Goal: Navigation & Orientation: Find specific page/section

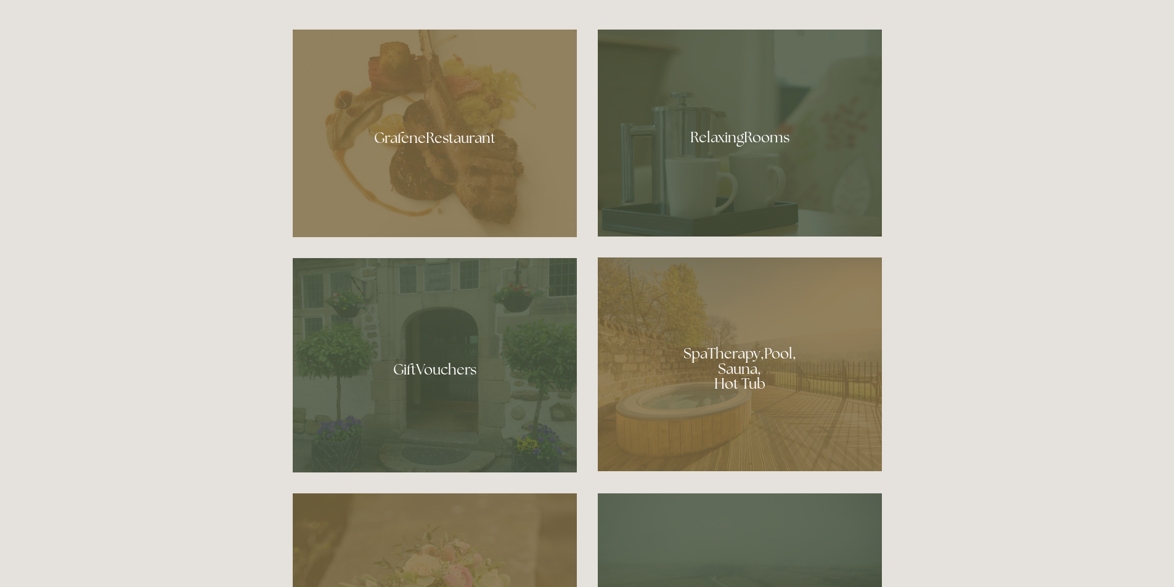
scroll to position [801, 0]
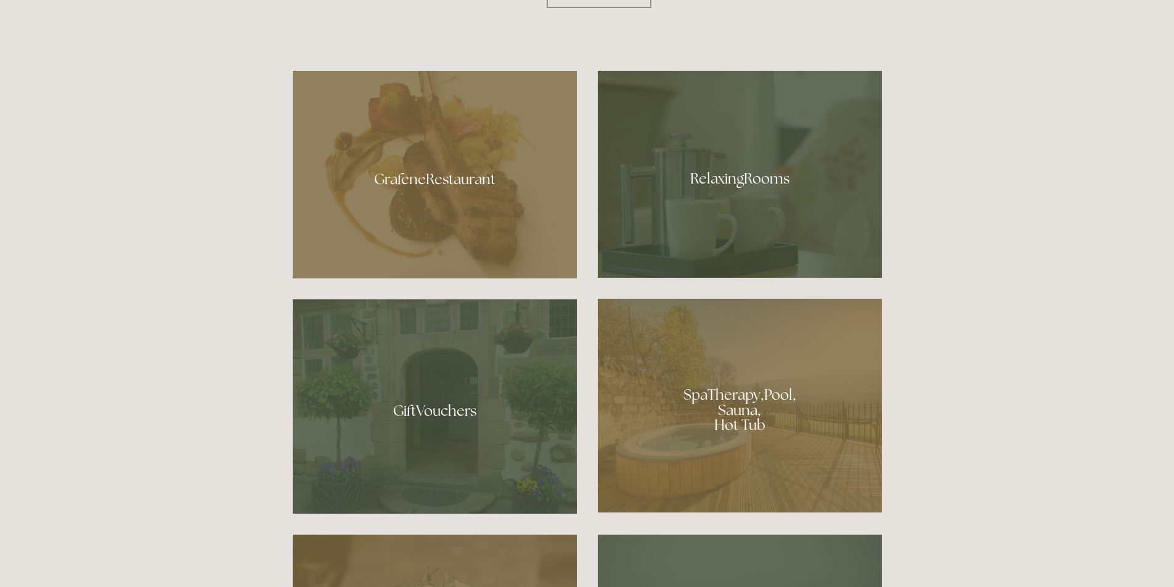
click at [748, 205] on div at bounding box center [740, 174] width 284 height 207
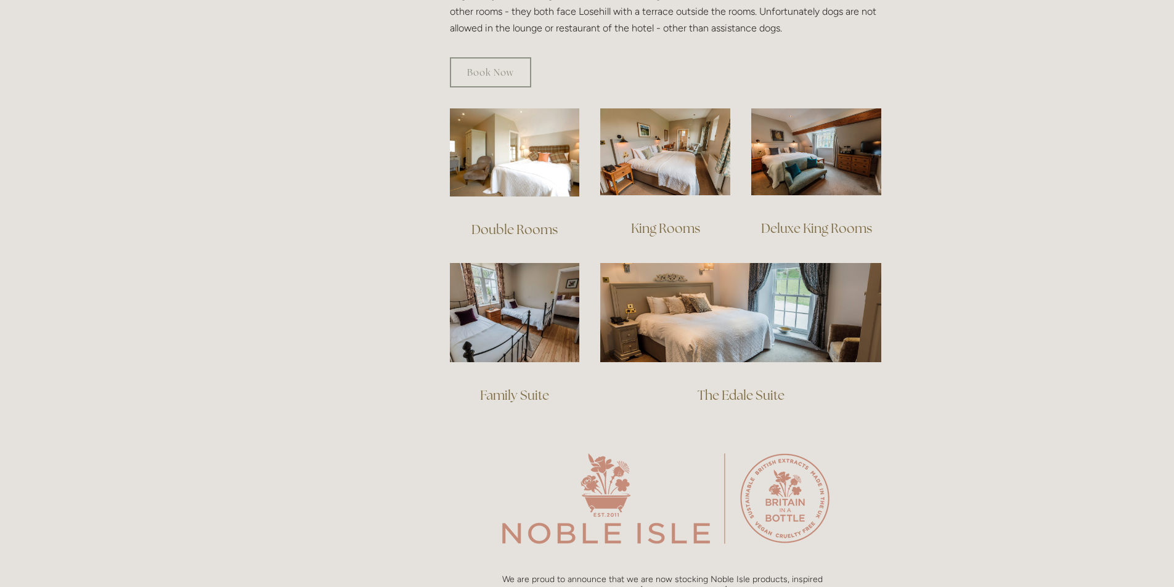
scroll to position [801, 0]
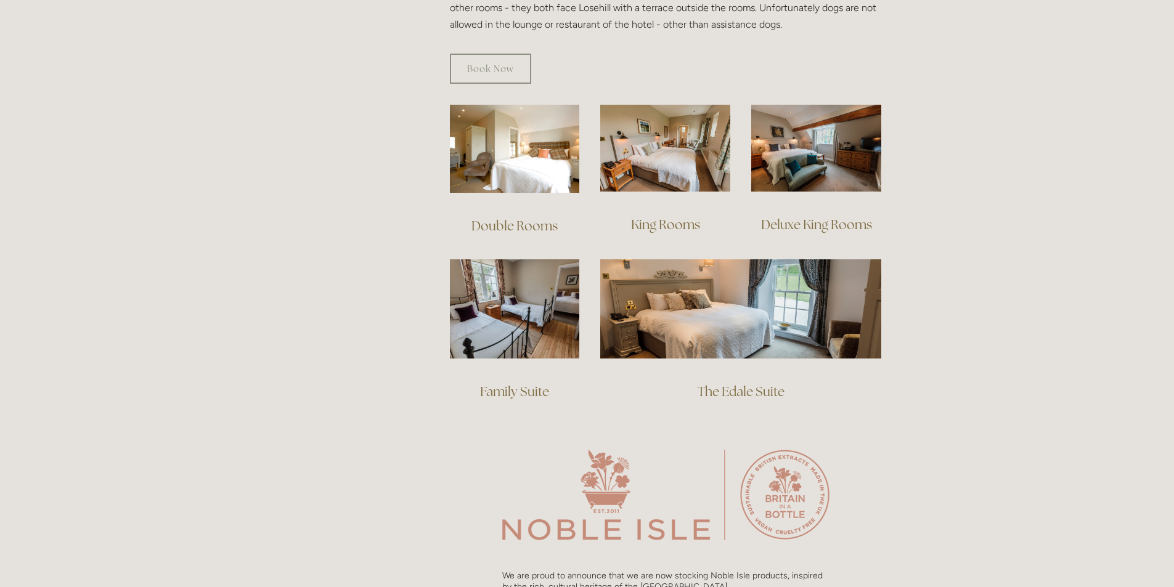
click at [732, 383] on link "The Edale Suite" at bounding box center [741, 391] width 87 height 17
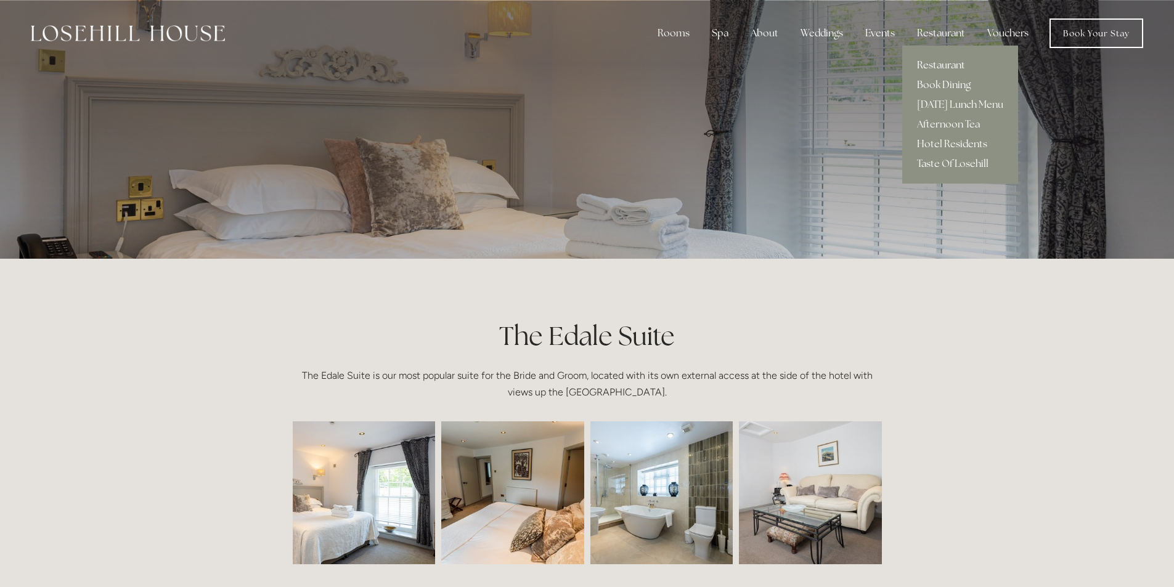
click at [940, 62] on link "Restaurant" at bounding box center [960, 65] width 116 height 20
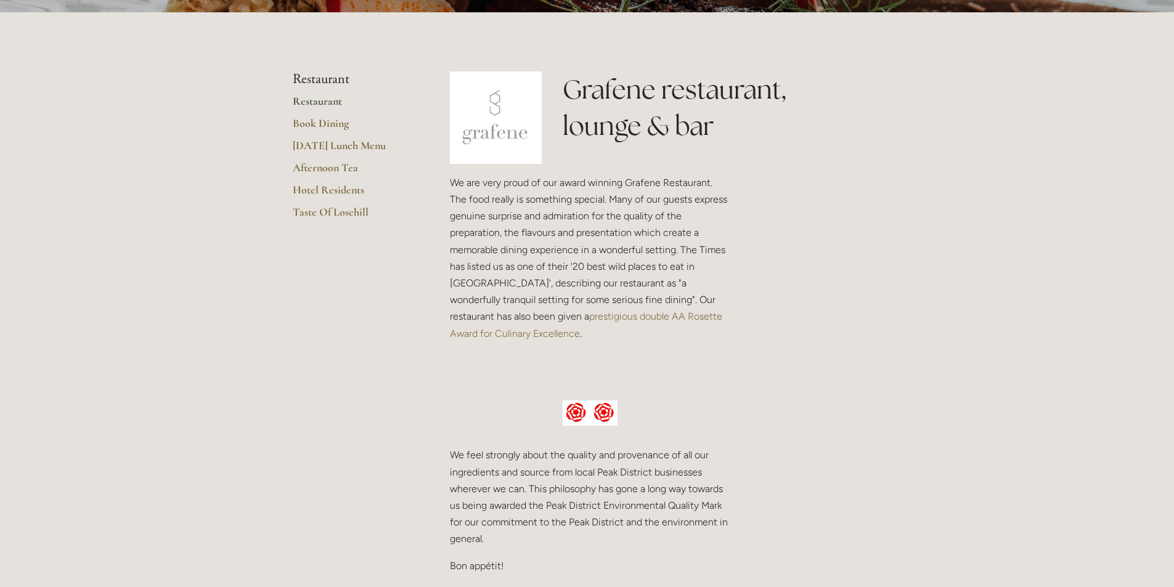
scroll to position [308, 0]
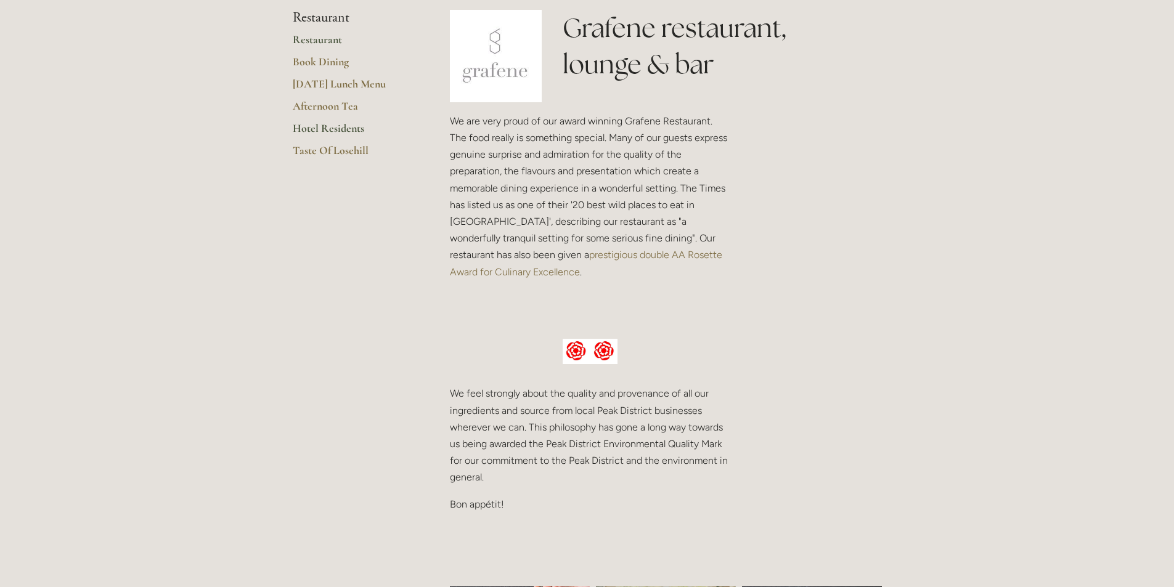
click at [310, 126] on link "Hotel Residents" at bounding box center [352, 132] width 118 height 22
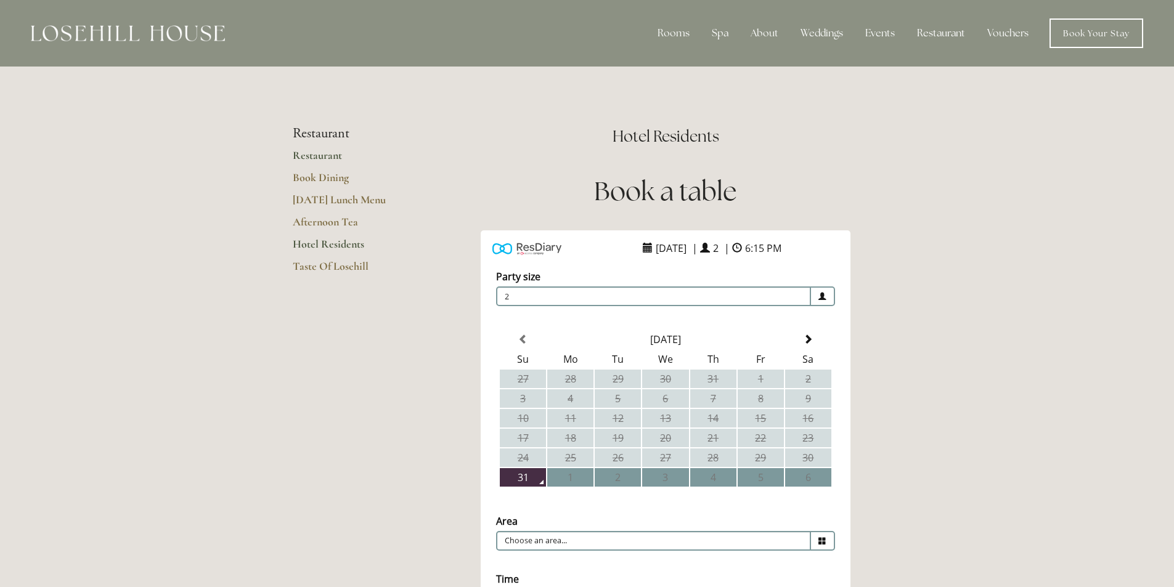
click at [307, 160] on link "Restaurant" at bounding box center [352, 160] width 118 height 22
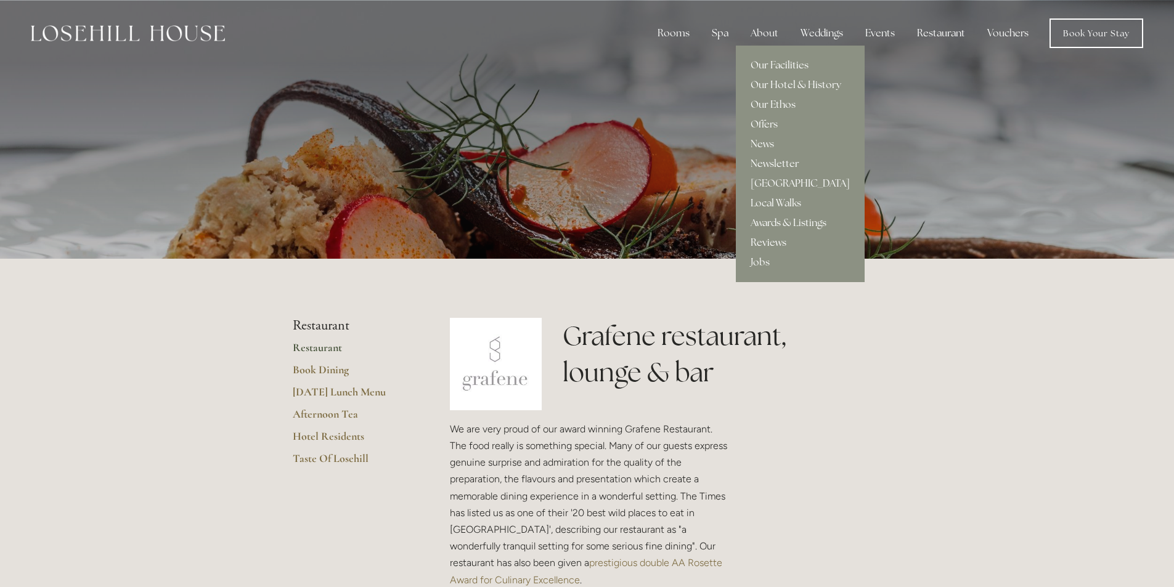
click at [767, 245] on link "Reviews" at bounding box center [800, 243] width 129 height 20
click at [770, 68] on link "Our Facilities" at bounding box center [800, 65] width 129 height 20
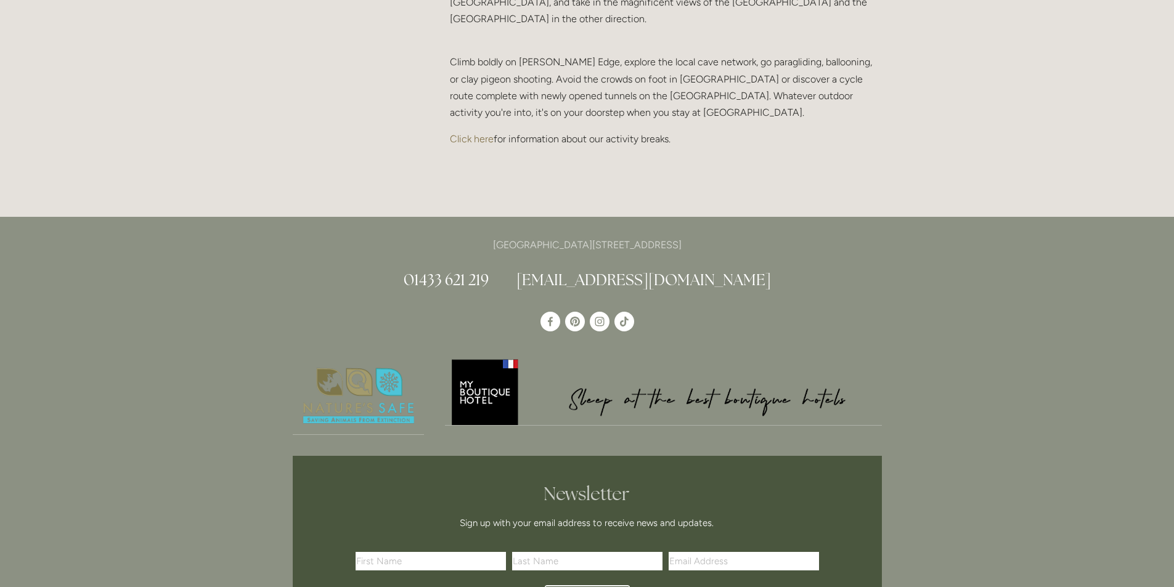
scroll to position [2712, 0]
